Goal: Communication & Community: Connect with others

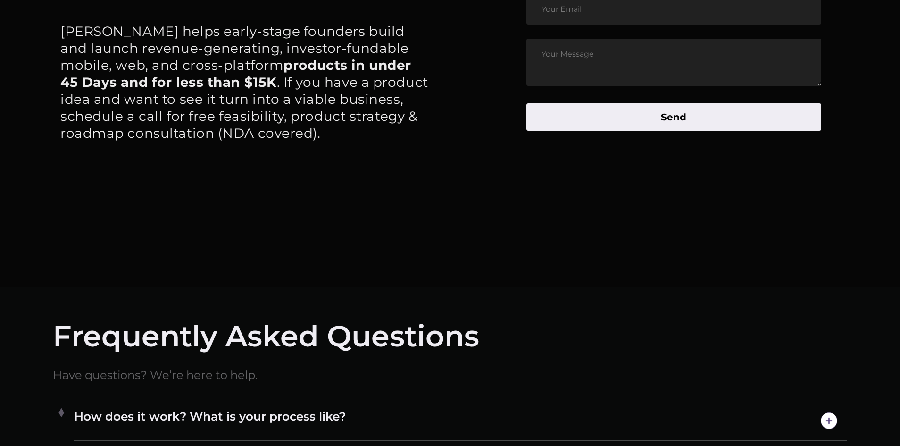
scroll to position [4954, 0]
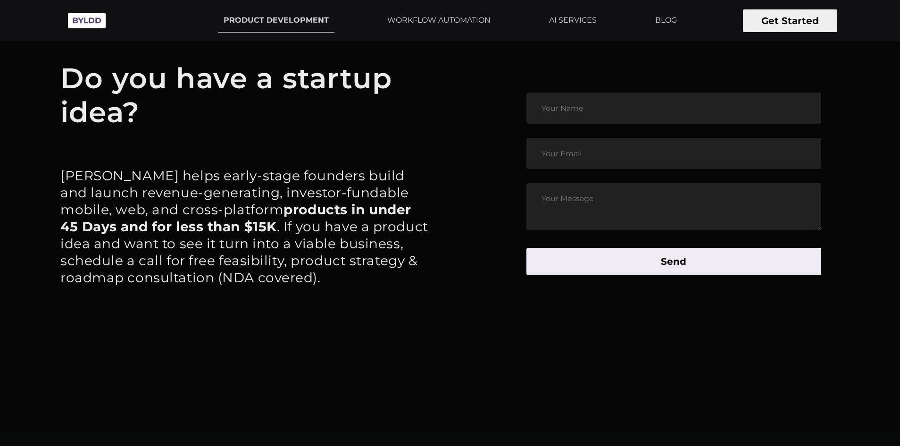
click at [624, 118] on input "text" at bounding box center [673, 107] width 295 height 31
type input "[PERSON_NAME]"
type input "[EMAIL_ADDRESS][DOMAIN_NAME]"
click at [608, 184] on div "[PERSON_NAME] [EMAIL_ADDRESS][DOMAIN_NAME] Send" at bounding box center [646, 183] width 240 height 183
click at [608, 193] on textarea at bounding box center [673, 206] width 295 height 47
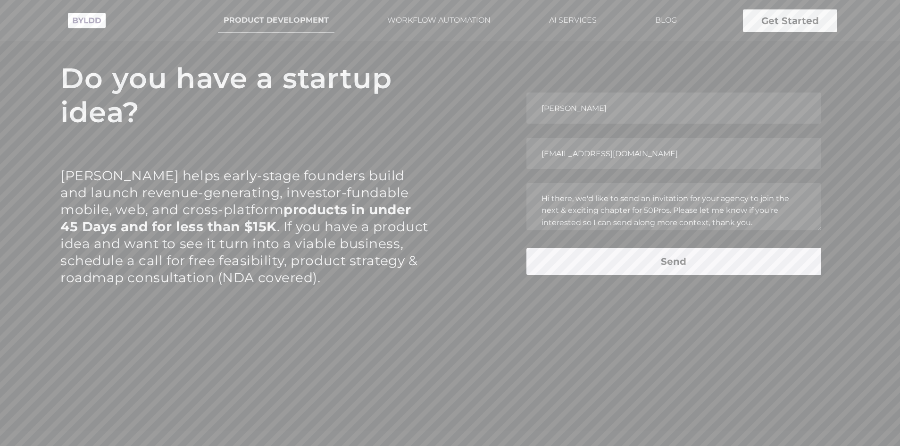
type textarea "Hi there, we'd like to send an invitation for your agency to join the next & ex…"
click at [707, 268] on button "Send" at bounding box center [673, 261] width 295 height 27
